Goal: Complete application form: Complete application form

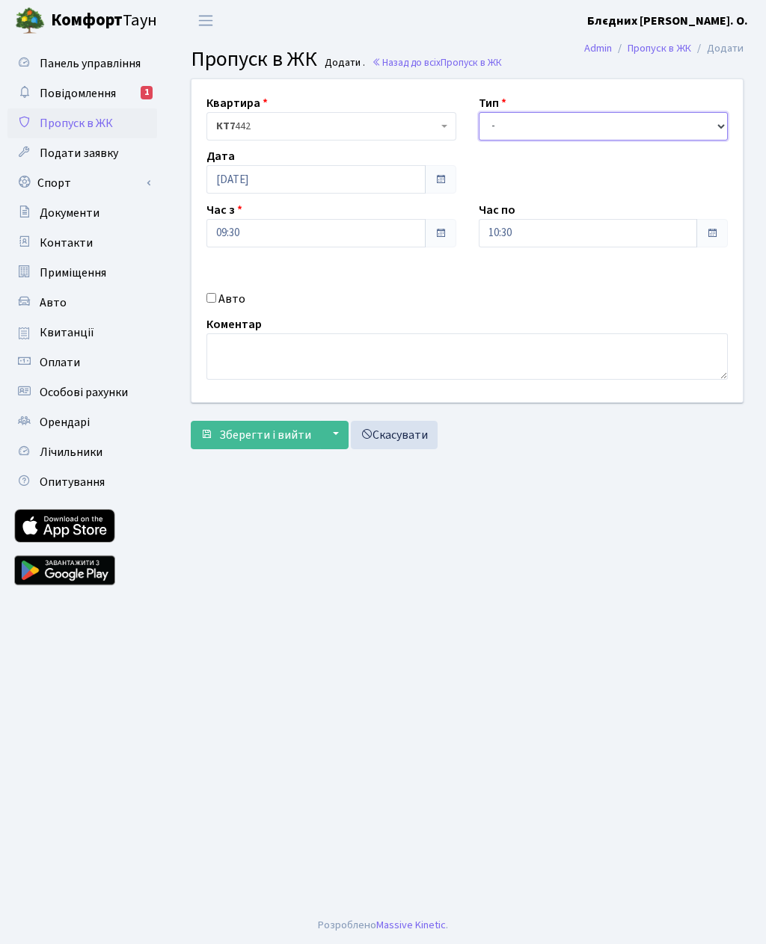
click at [573, 135] on select "- Доставка Таксі Гості Сервіс" at bounding box center [604, 126] width 250 height 28
select select "3"
click at [579, 228] on input "10:30" at bounding box center [588, 233] width 219 height 28
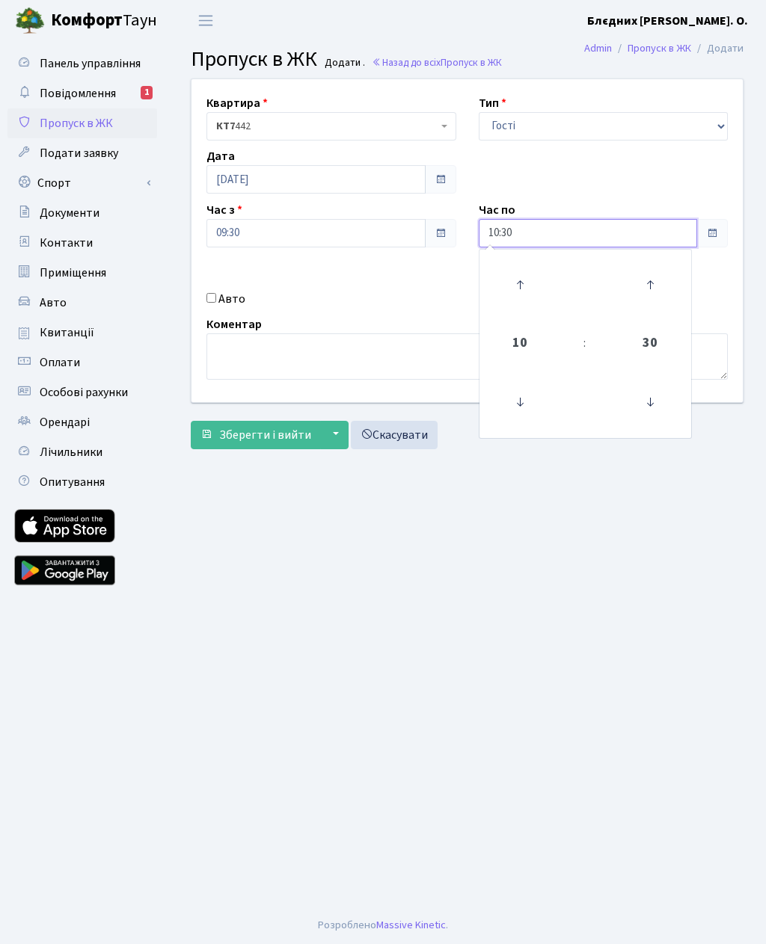
click at [534, 284] on icon at bounding box center [519, 285] width 40 height 40
click at [517, 295] on icon at bounding box center [519, 285] width 40 height 40
click at [521, 292] on icon at bounding box center [519, 285] width 40 height 40
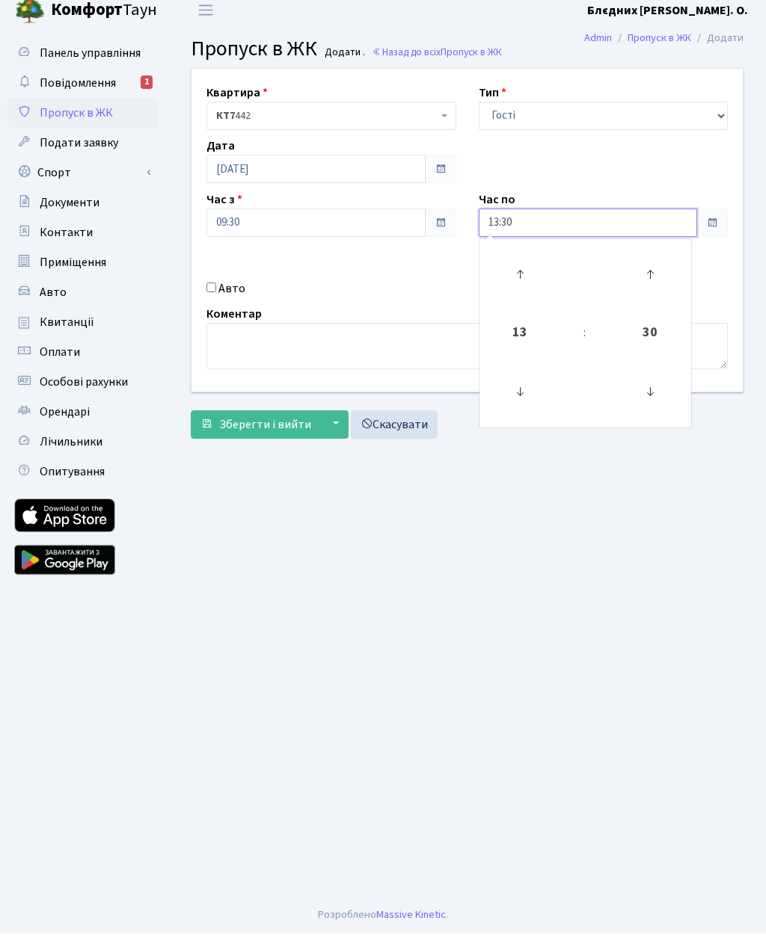
click at [532, 282] on icon at bounding box center [519, 285] width 40 height 40
click at [526, 277] on icon at bounding box center [519, 285] width 40 height 40
click at [529, 271] on icon at bounding box center [519, 285] width 40 height 40
click at [529, 277] on icon at bounding box center [519, 285] width 40 height 40
click at [529, 287] on icon at bounding box center [519, 285] width 40 height 40
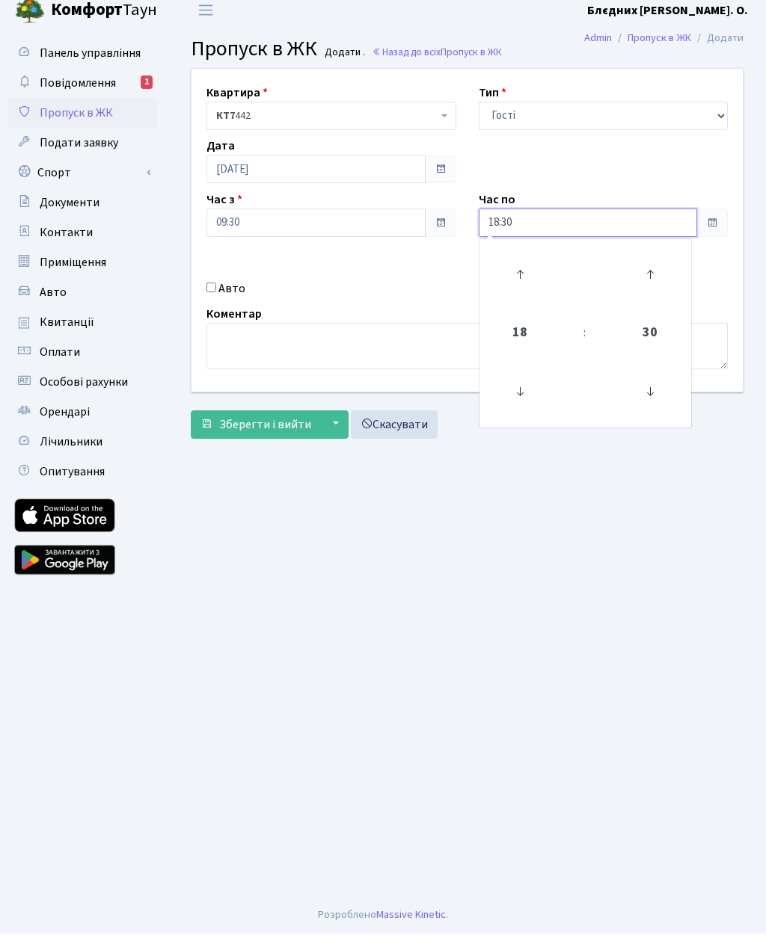
click at [532, 278] on icon at bounding box center [519, 285] width 40 height 40
click at [529, 295] on link at bounding box center [519, 285] width 44 height 54
click at [525, 278] on icon at bounding box center [519, 285] width 40 height 40
type input "21:30"
click at [223, 290] on label "Авто" at bounding box center [231, 299] width 27 height 18
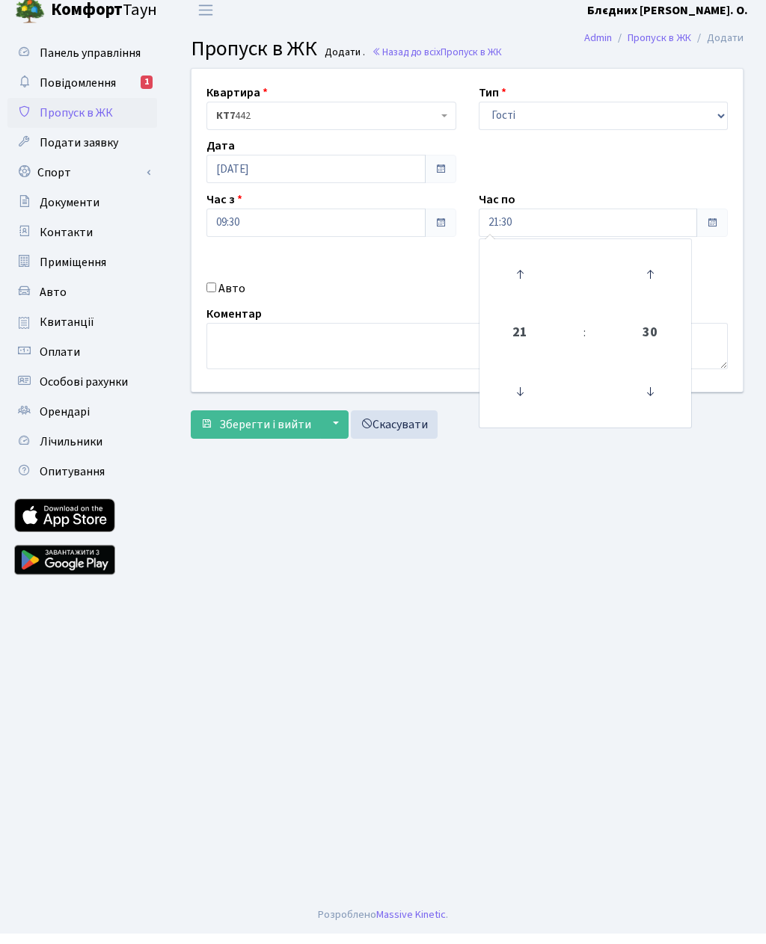
click at [216, 293] on input "Авто" at bounding box center [211, 298] width 10 height 10
checkbox input "true"
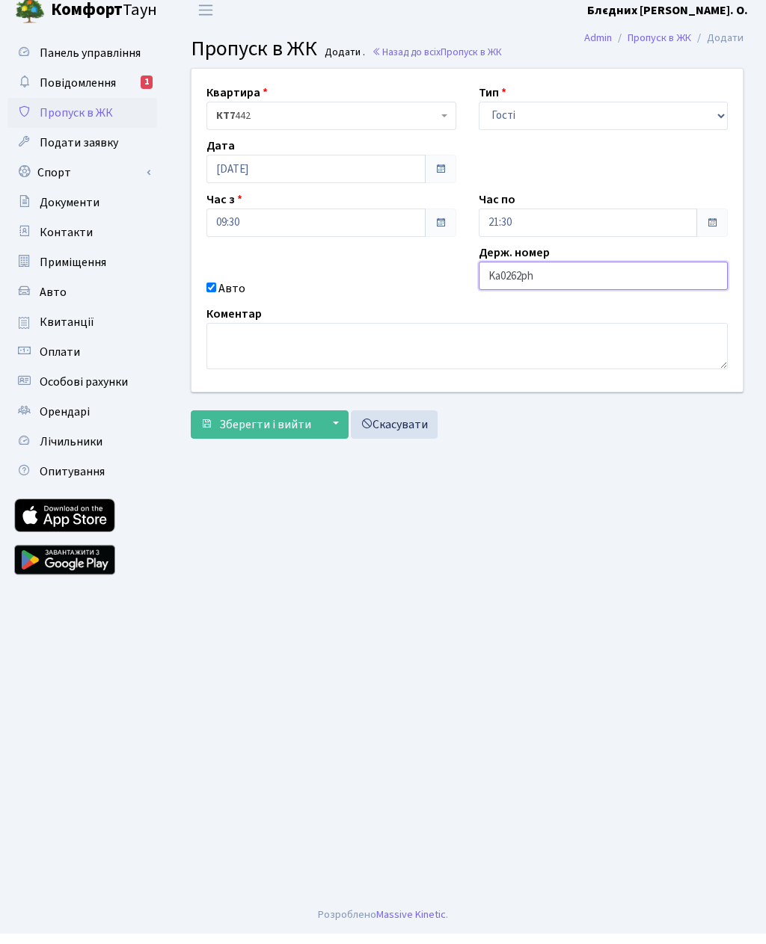
type input "Kа0262ph"
click at [560, 546] on main "Admin Пропуск в ЖК Додати Пропуск в ЖК Додати . Назад до всіх Пропуск в ЖК Квар…" at bounding box center [466, 474] width 597 height 866
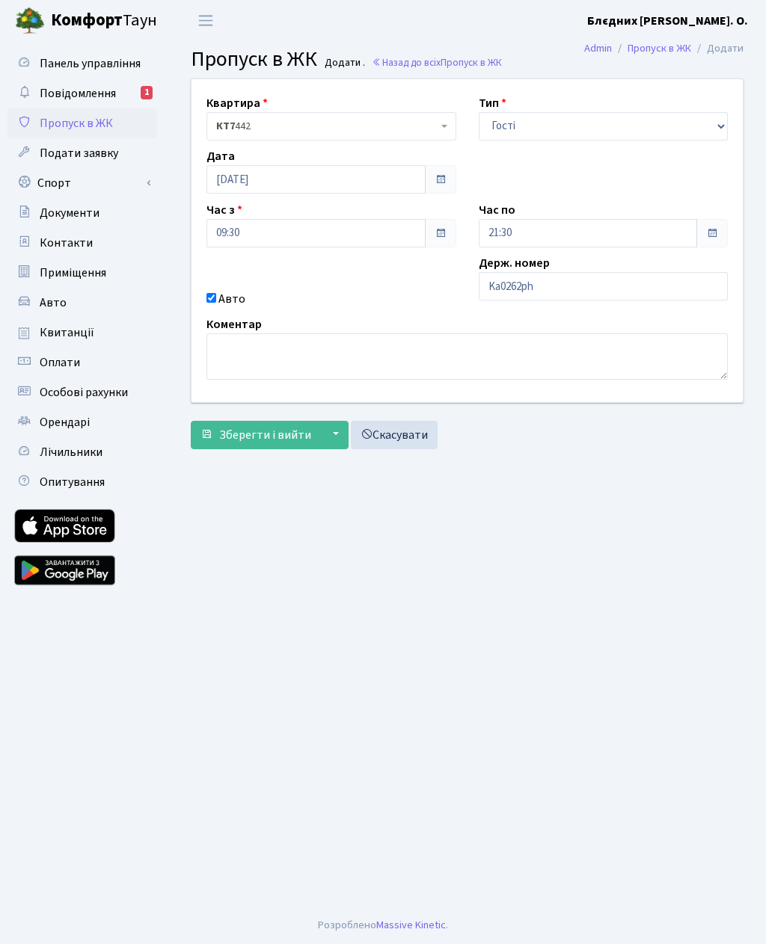
click at [262, 427] on span "Зберегти і вийти" at bounding box center [265, 435] width 92 height 16
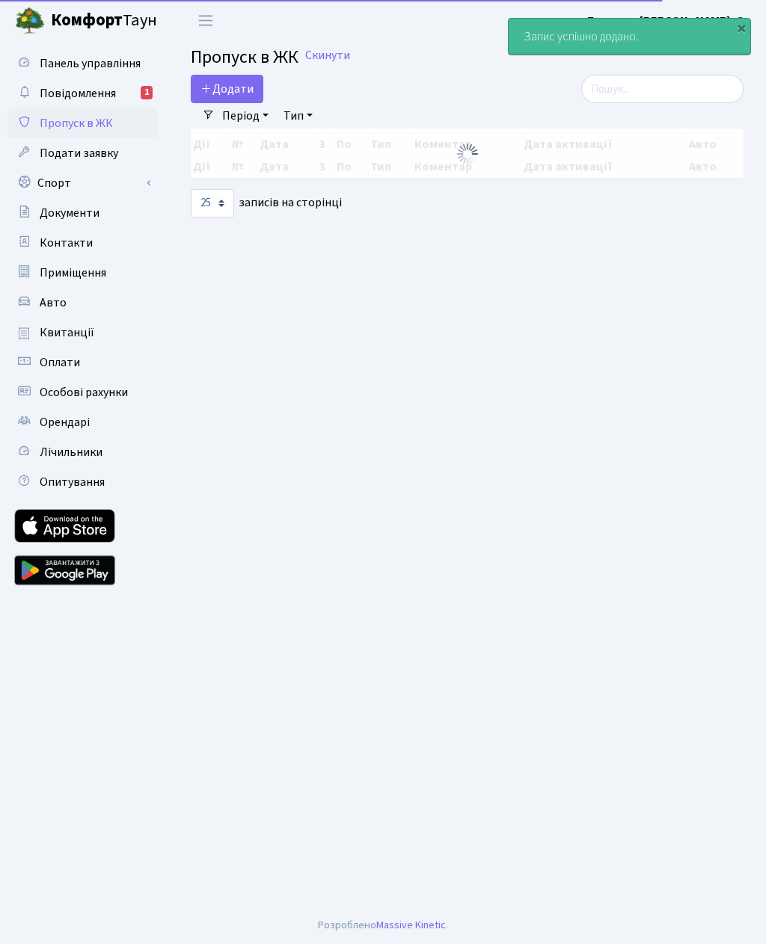
select select "25"
